Goal: Task Accomplishment & Management: Use online tool/utility

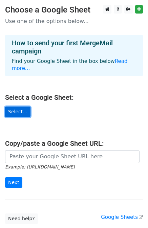
click at [24, 107] on link "Select..." at bounding box center [17, 112] width 25 height 11
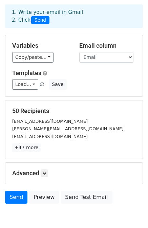
scroll to position [61, 0]
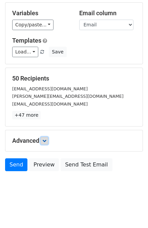
click at [45, 141] on icon at bounding box center [44, 141] width 4 height 4
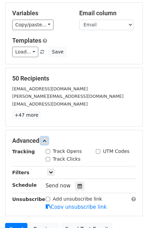
click at [46, 142] on icon at bounding box center [44, 141] width 4 height 4
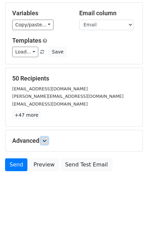
click at [45, 143] on link at bounding box center [44, 140] width 7 height 7
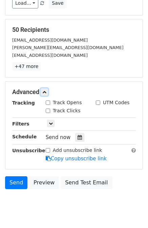
scroll to position [118, 0]
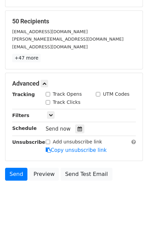
click at [51, 101] on div "Track Clicks" at bounding box center [63, 102] width 35 height 7
click at [45, 101] on div "Track Clicks" at bounding box center [66, 103] width 50 height 8
click at [47, 101] on input "Track Clicks" at bounding box center [48, 102] width 4 height 4
checkbox input "true"
click at [47, 95] on input "Track Opens" at bounding box center [48, 94] width 4 height 4
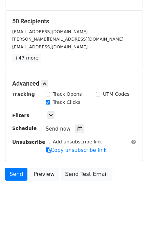
checkbox input "true"
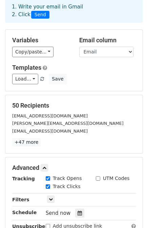
scroll to position [68, 0]
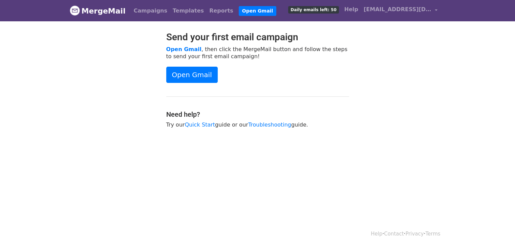
click at [275, 71] on div "Open Gmail" at bounding box center [257, 75] width 183 height 16
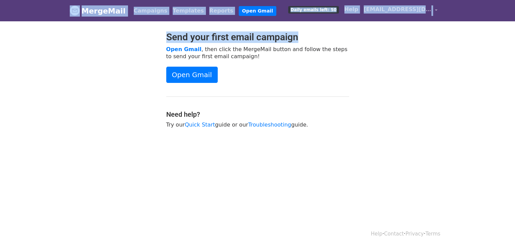
drag, startPoint x: 44, startPoint y: 12, endPoint x: 404, endPoint y: 25, distance: 360.1
click at [404, 25] on body "MergeMail Campaigns Templates Reports Open Gmail Daily emails left: 50 Help [EM…" at bounding box center [257, 81] width 515 height 162
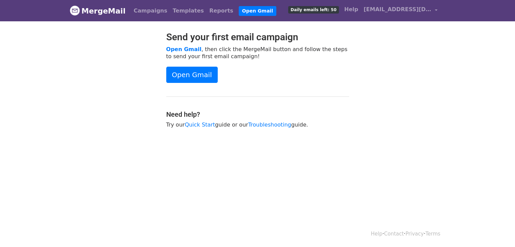
click at [413, 61] on div "Send your first email campaign Open Gmail , then click the MergeMail button and…" at bounding box center [258, 84] width 386 height 104
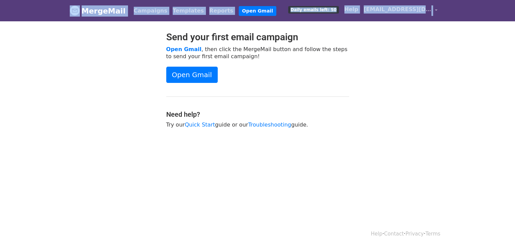
drag, startPoint x: 468, startPoint y: 8, endPoint x: 31, endPoint y: 11, distance: 436.4
click at [31, 11] on header "MergeMail Campaigns Templates Reports Open Gmail Daily emails left: 50 Help [EM…" at bounding box center [257, 10] width 515 height 21
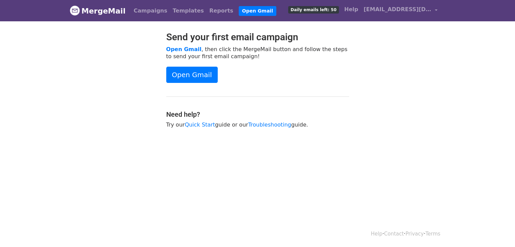
click at [64, 68] on body "MergeMail Campaigns Templates Reports Open Gmail Daily emails left: 50 Help [EM…" at bounding box center [257, 81] width 515 height 162
click at [487, 111] on body "MergeMail Campaigns Templates Reports Open Gmail Daily emails left: 50 Help [EM…" at bounding box center [257, 81] width 515 height 162
